Goal: Task Accomplishment & Management: Complete application form

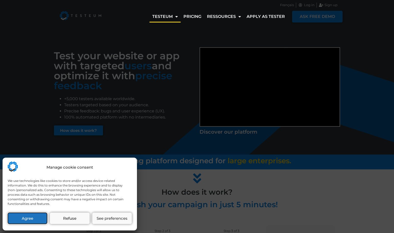
click at [30, 210] on button "Agree" at bounding box center [28, 219] width 40 height 12
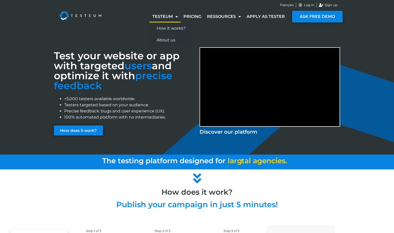
click at [165, 16] on link "Testeum" at bounding box center [165, 17] width 31 height 12
click at [197, 17] on link "Pricing" at bounding box center [193, 17] width 24 height 12
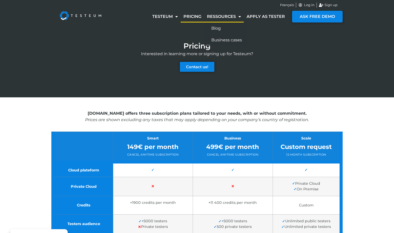
click at [235, 15] on link "Ressources" at bounding box center [224, 17] width 40 height 12
click at [274, 16] on link "Apply as tester" at bounding box center [266, 17] width 44 height 12
